Goal: Information Seeking & Learning: Learn about a topic

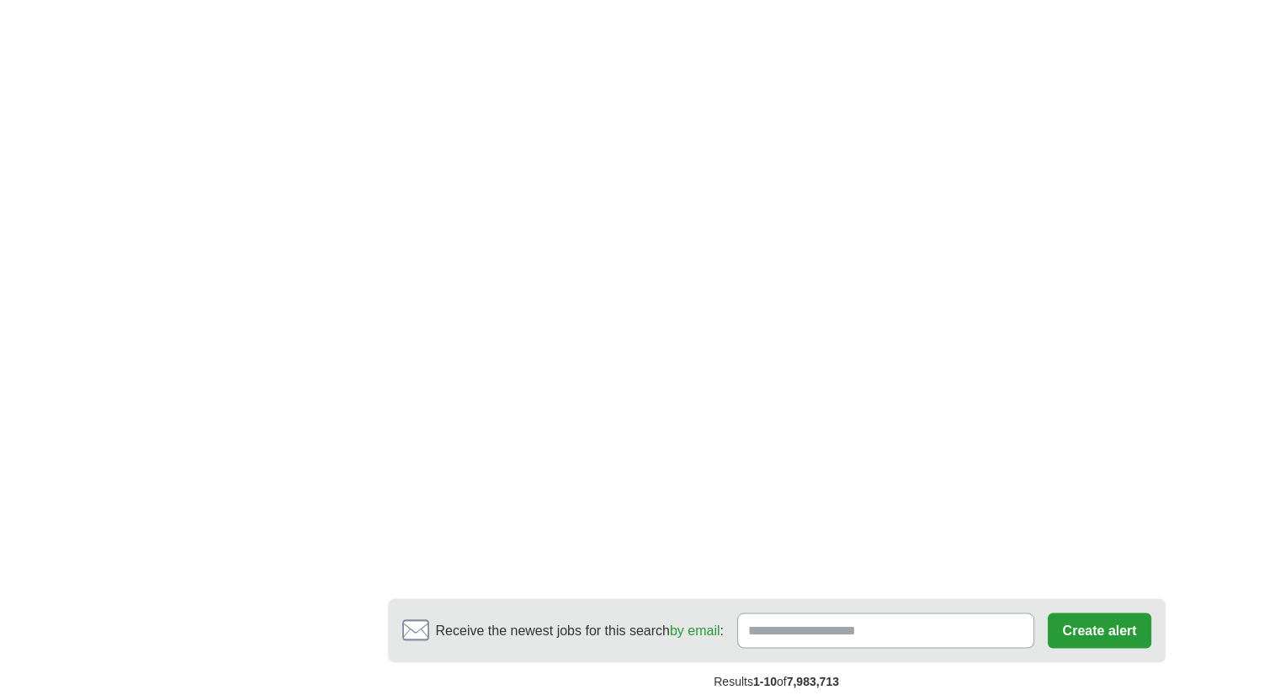
scroll to position [3029, 0]
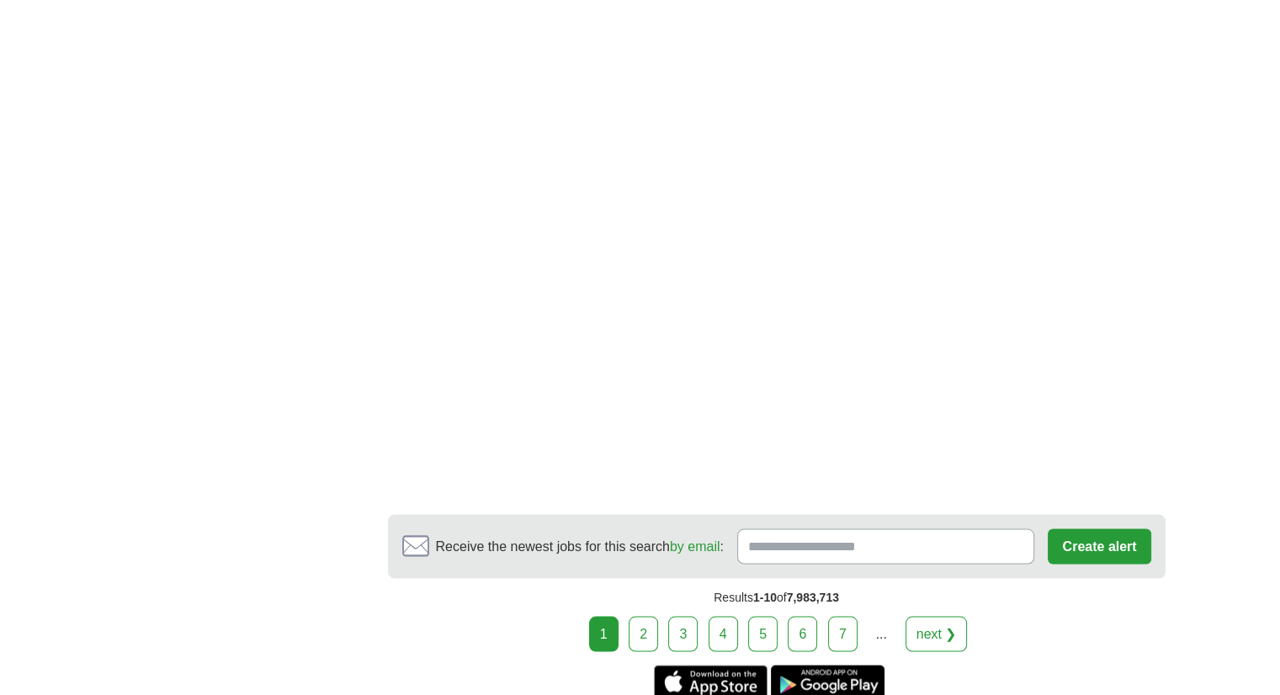
click at [648, 616] on link "2" at bounding box center [642, 633] width 29 height 35
click at [646, 616] on link "2" at bounding box center [642, 633] width 29 height 35
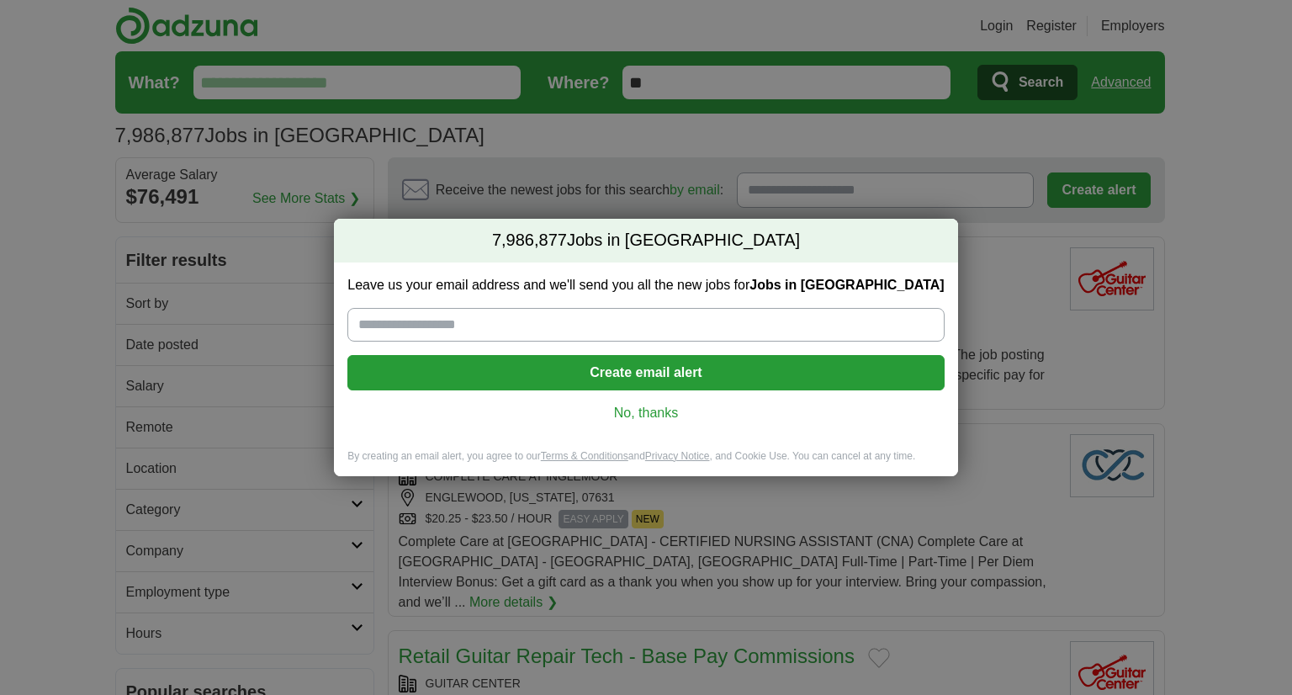
click at [639, 411] on link "No, thanks" at bounding box center [646, 413] width 570 height 19
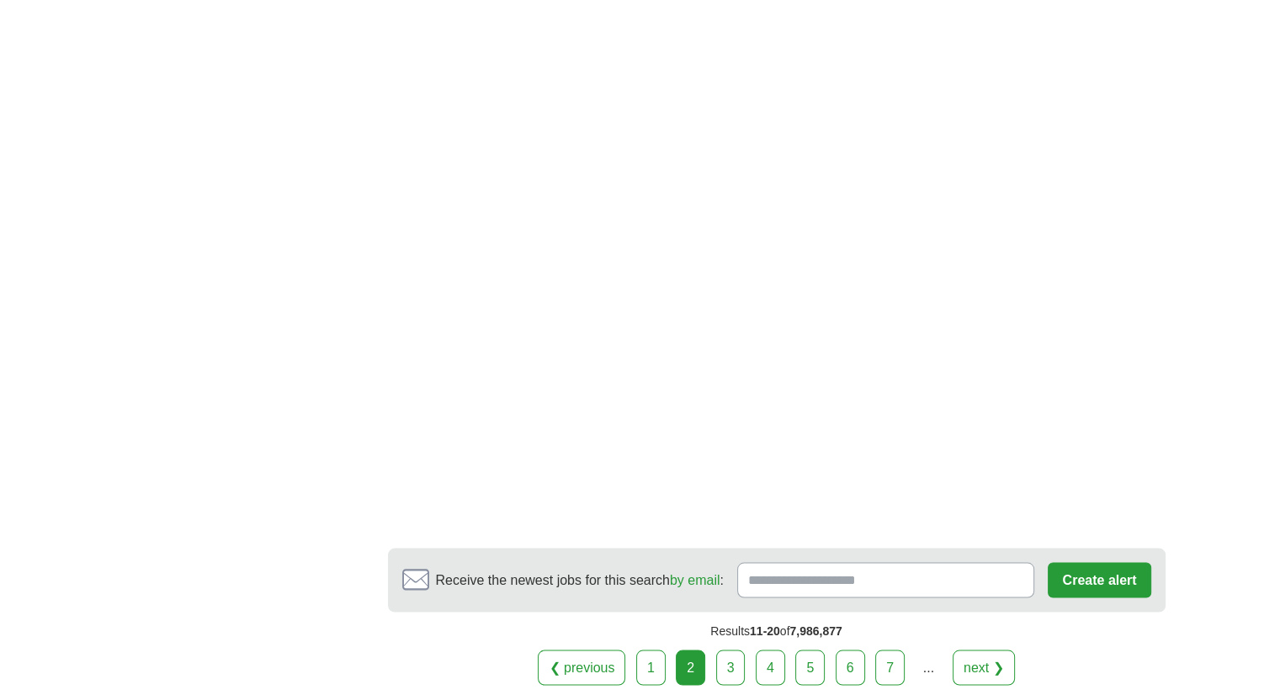
scroll to position [2945, 0]
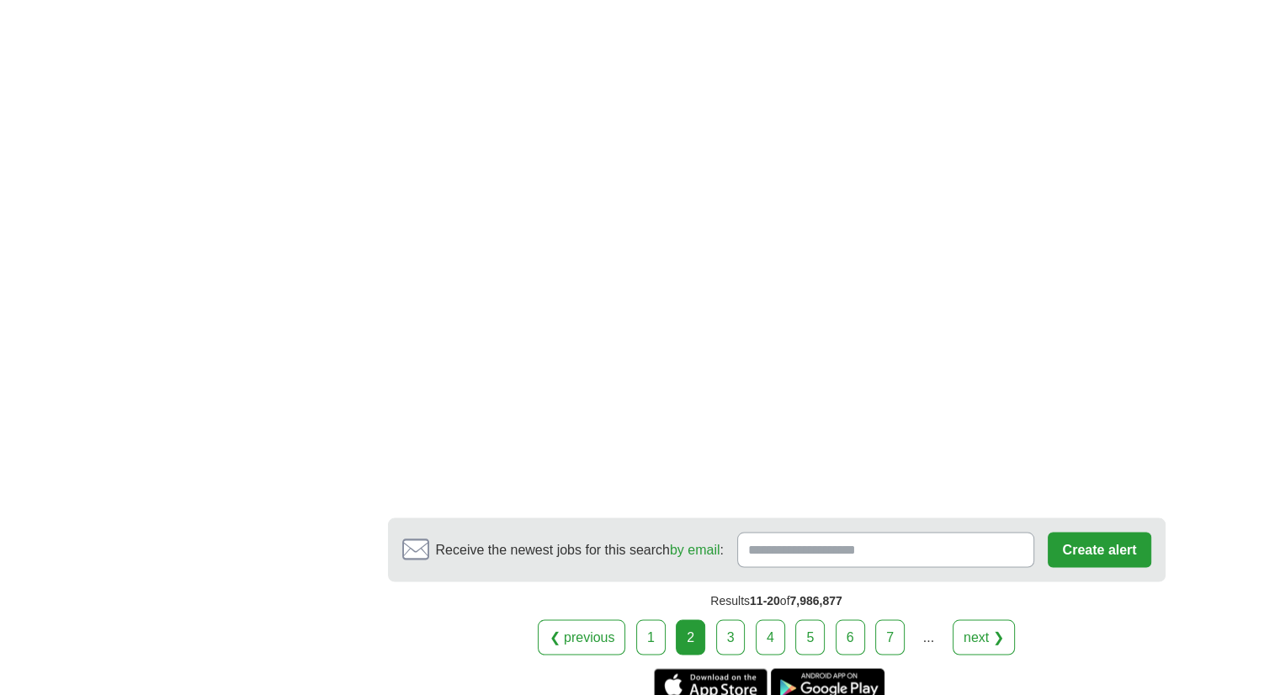
click at [735, 619] on link "3" at bounding box center [730, 636] width 29 height 35
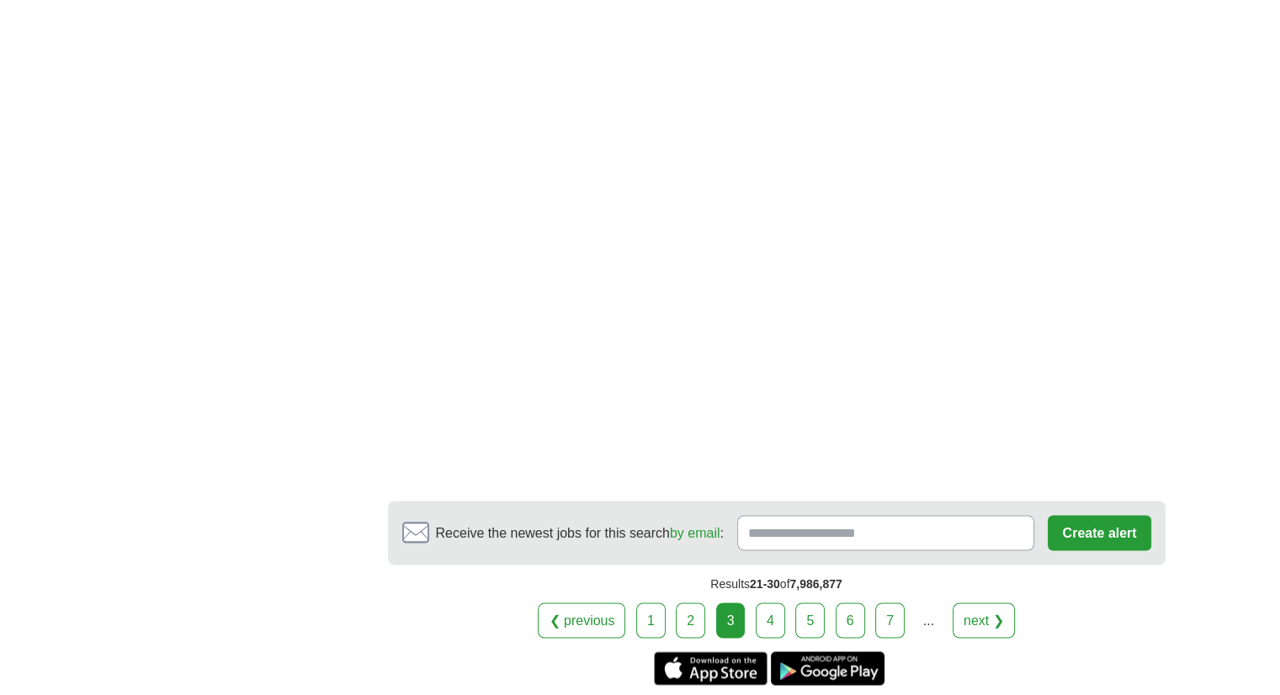
scroll to position [2776, 0]
